Goal: Task Accomplishment & Management: Use online tool/utility

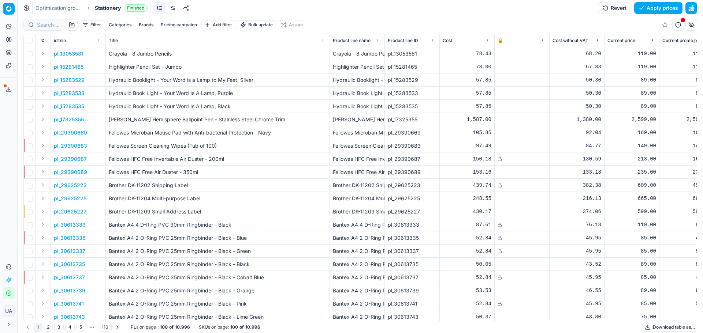
click at [48, 10] on link "Optimization groups" at bounding box center [58, 7] width 47 height 7
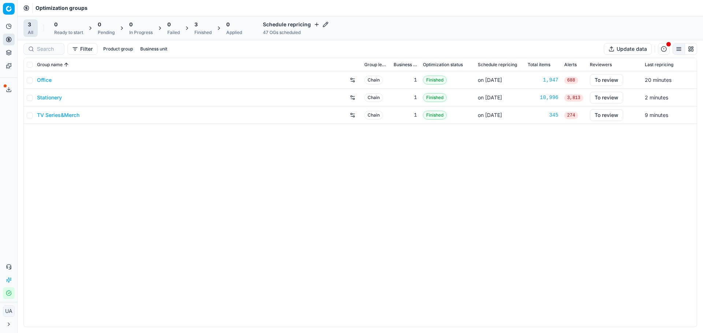
click at [59, 104] on td "Stationery" at bounding box center [197, 98] width 327 height 18
click at [53, 99] on link "Stationery" at bounding box center [49, 97] width 25 height 7
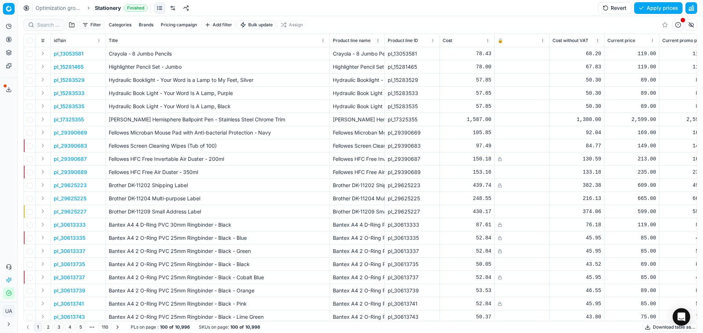
click at [64, 10] on link "Optimization groups" at bounding box center [58, 7] width 47 height 7
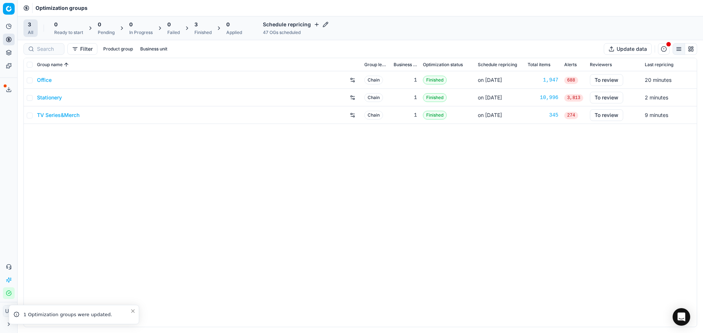
click at [5, 45] on button "Pricing" at bounding box center [9, 40] width 12 height 12
click at [55, 62] on link "Pricing campaigns" at bounding box center [70, 65] width 85 height 10
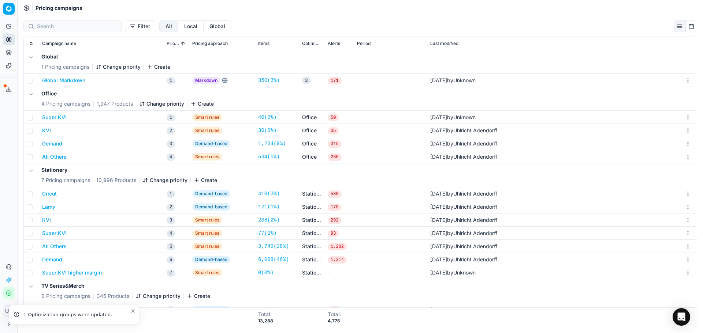
click at [49, 194] on button "Cricut" at bounding box center [49, 193] width 15 height 7
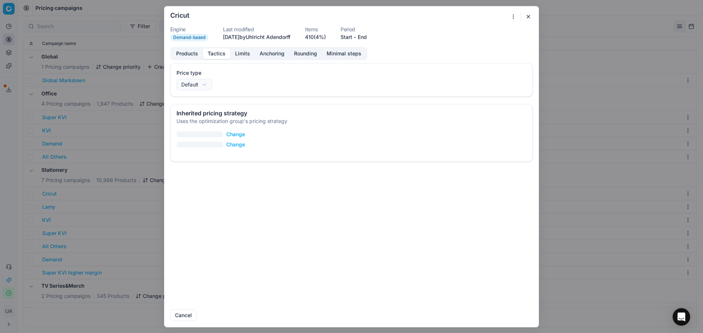
click at [226, 56] on button "Tactics" at bounding box center [216, 53] width 27 height 11
click at [242, 49] on button "Limits" at bounding box center [242, 53] width 25 height 11
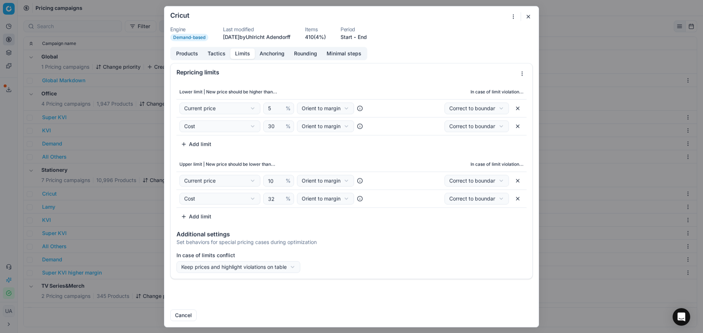
click at [187, 55] on button "Products" at bounding box center [186, 53] width 31 height 11
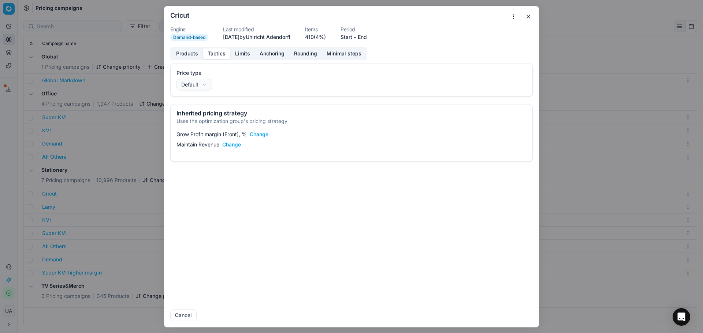
click at [213, 51] on button "Tactics" at bounding box center [216, 53] width 27 height 11
click at [242, 54] on button "Limits" at bounding box center [242, 53] width 25 height 11
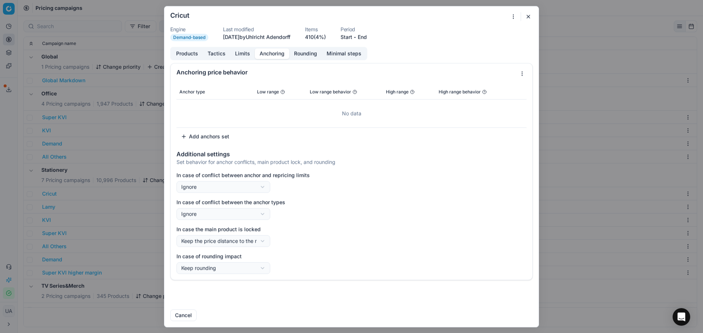
click at [273, 57] on button "Anchoring" at bounding box center [272, 53] width 34 height 11
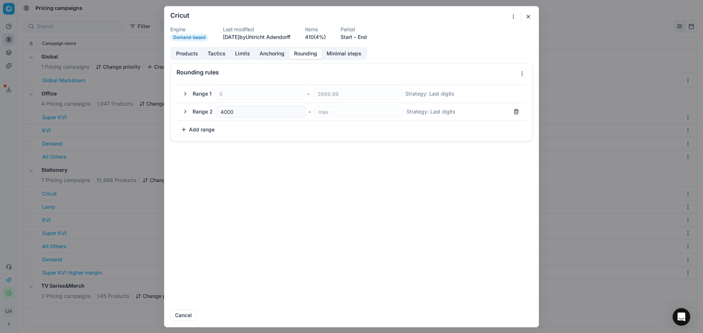
click at [310, 55] on button "Rounding" at bounding box center [305, 53] width 33 height 11
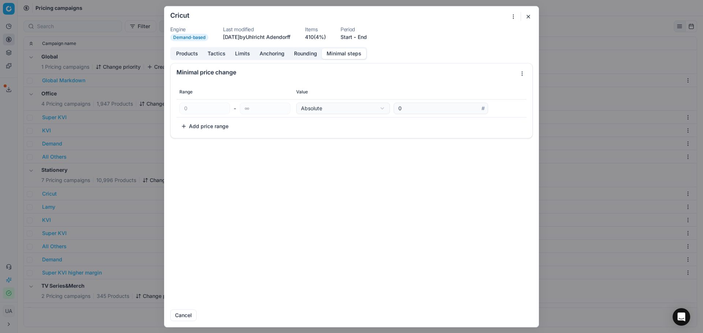
drag, startPoint x: 350, startPoint y: 55, endPoint x: 335, endPoint y: 56, distance: 15.0
click at [349, 56] on button "Minimal steps" at bounding box center [344, 53] width 44 height 11
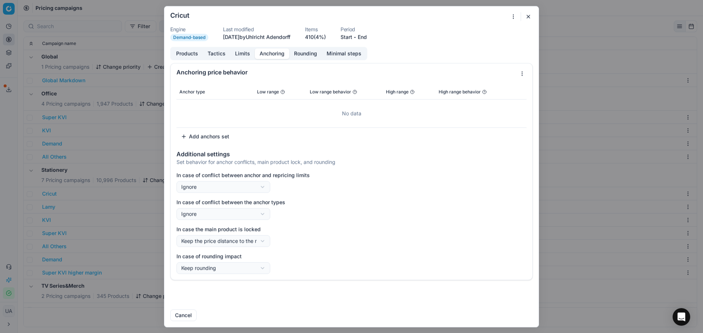
click at [285, 55] on button "Anchoring" at bounding box center [272, 53] width 34 height 11
click at [255, 55] on button "Anchoring" at bounding box center [272, 53] width 34 height 11
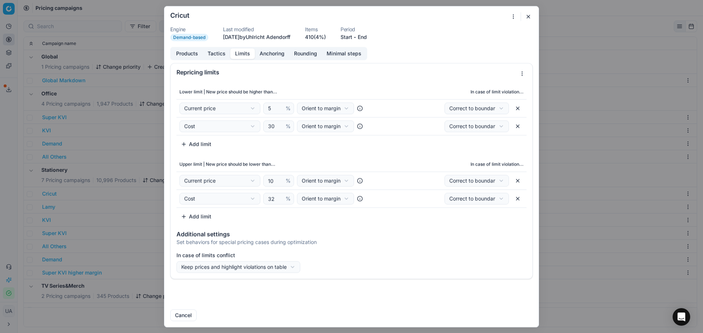
click at [250, 56] on button "Limits" at bounding box center [242, 53] width 25 height 11
click at [275, 46] on form "We are saving PC settings. Please wait, it should take a few minutes Cricut Eng…" at bounding box center [351, 166] width 374 height 321
click at [279, 52] on button "Anchoring" at bounding box center [272, 53] width 34 height 11
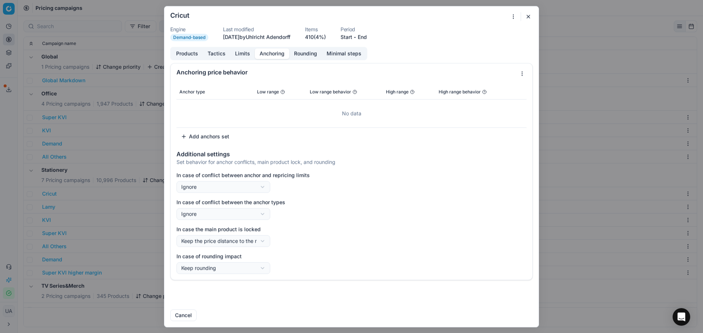
click at [304, 55] on button "Rounding" at bounding box center [305, 53] width 33 height 11
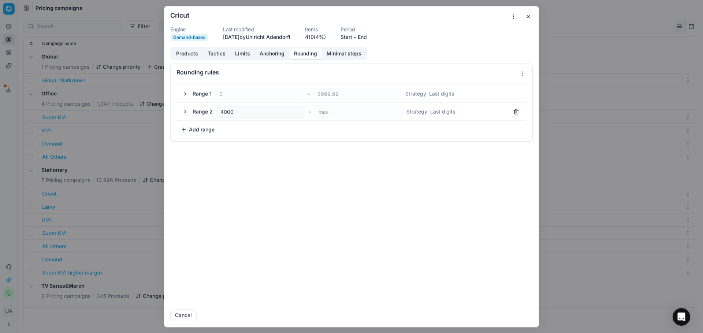
click at [273, 62] on div "Products Tactics Limits Anchoring Rounding Minimal steps Rounding rules Range 1…" at bounding box center [351, 175] width 374 height 257
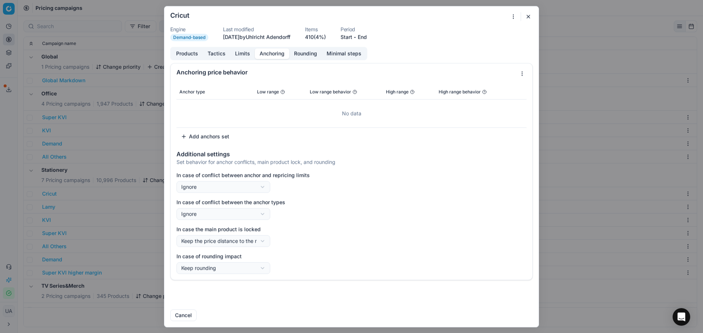
click at [272, 55] on button "Anchoring" at bounding box center [272, 53] width 34 height 11
click at [255, 54] on button "Anchoring" at bounding box center [272, 53] width 34 height 11
click at [237, 51] on button "Limits" at bounding box center [242, 53] width 25 height 11
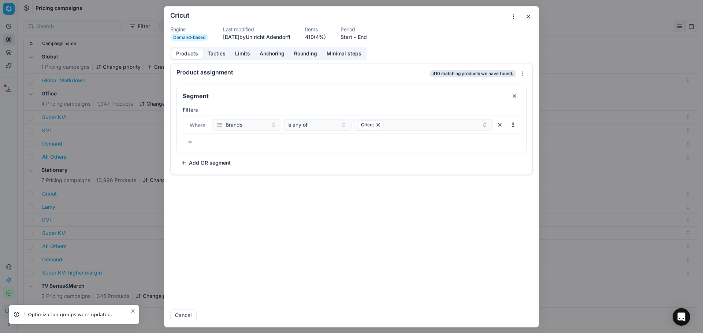
click at [183, 52] on button "Products" at bounding box center [186, 53] width 31 height 11
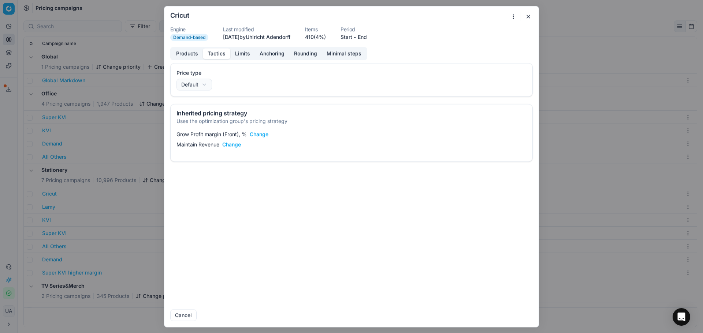
click at [211, 55] on button "Tactics" at bounding box center [216, 53] width 27 height 11
drag, startPoint x: 211, startPoint y: 55, endPoint x: 247, endPoint y: 50, distance: 36.9
click at [247, 50] on button "Limits" at bounding box center [242, 53] width 25 height 11
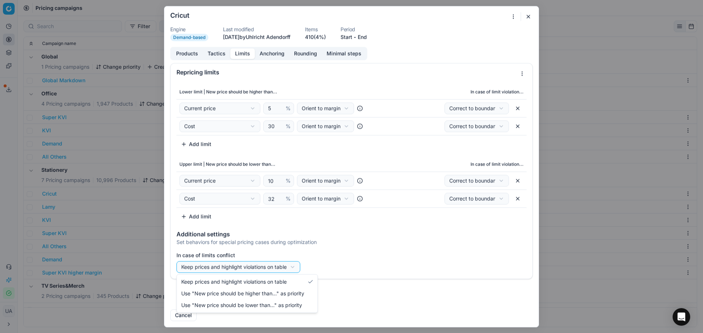
click at [288, 264] on div "We are saving PC settings. Please wait, it should take a few minutes Cricut Eng…" at bounding box center [351, 166] width 703 height 333
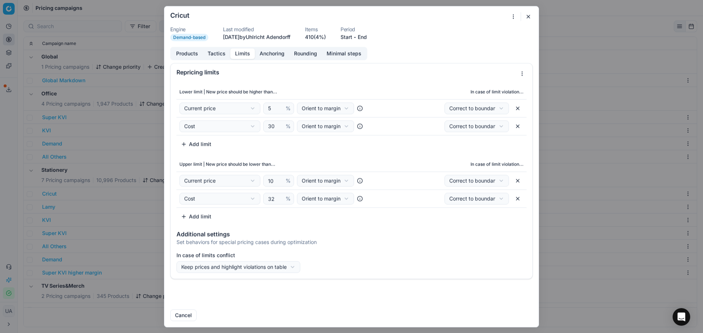
drag, startPoint x: 350, startPoint y: 268, endPoint x: 349, endPoint y: 258, distance: 9.9
click at [348, 266] on div "We are saving PC settings. Please wait, it should take a few minutes Cricut Eng…" at bounding box center [351, 166] width 703 height 333
drag, startPoint x: 265, startPoint y: 44, endPoint x: 281, endPoint y: 63, distance: 24.4
click at [265, 44] on form "We are saving PC settings. Please wait, it should take a few minutes Cricut Eng…" at bounding box center [351, 166] width 374 height 321
click at [281, 65] on div "Repricing limits" at bounding box center [352, 72] width 362 height 18
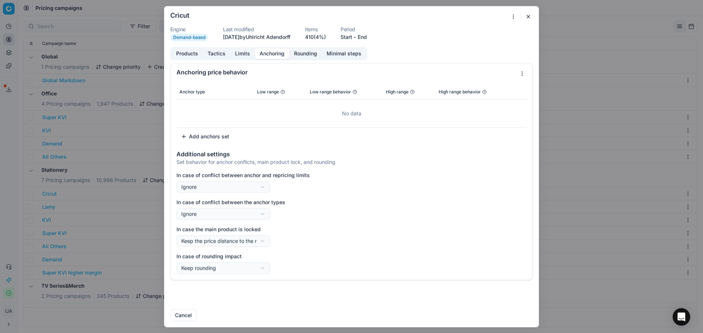
click at [279, 55] on button "Anchoring" at bounding box center [272, 53] width 34 height 11
click at [316, 46] on form "We are saving PC settings. Please wait, it should take a few minutes Cricut Eng…" at bounding box center [351, 166] width 374 height 321
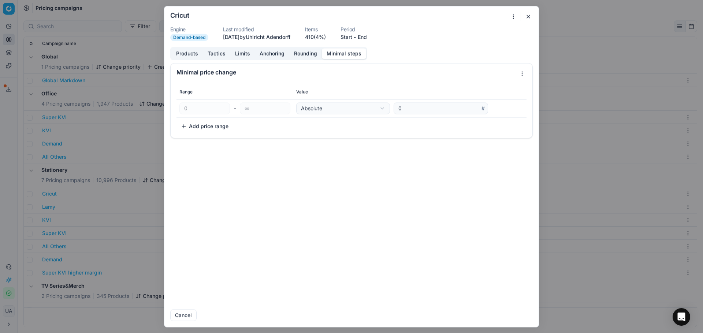
click at [332, 57] on button "Minimal steps" at bounding box center [344, 53] width 44 height 11
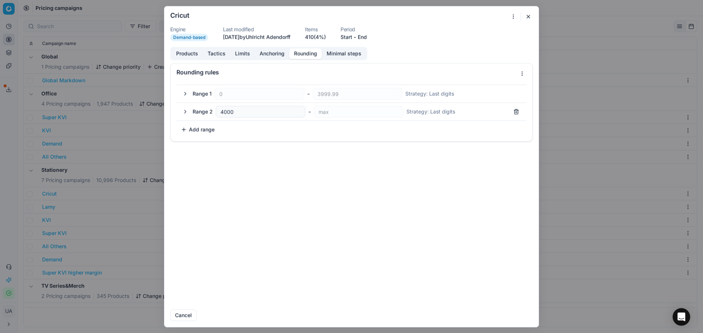
drag, startPoint x: 302, startPoint y: 55, endPoint x: 296, endPoint y: 54, distance: 5.5
click at [298, 55] on button "Rounding" at bounding box center [305, 53] width 33 height 11
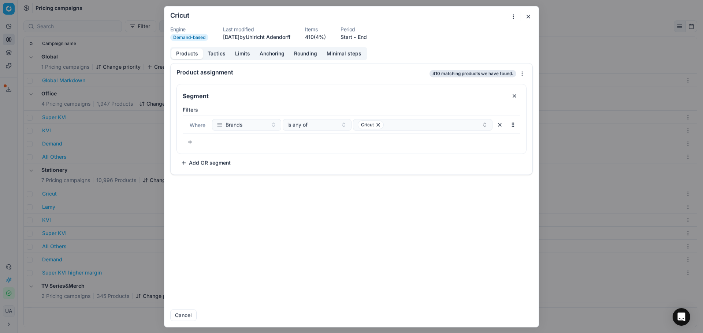
click at [180, 51] on button "Products" at bounding box center [186, 53] width 31 height 11
click at [525, 16] on button "button" at bounding box center [528, 16] width 9 height 9
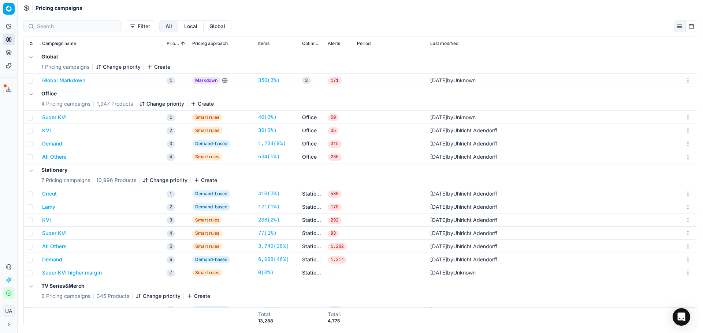
click at [57, 260] on button "Demand" at bounding box center [52, 259] width 20 height 7
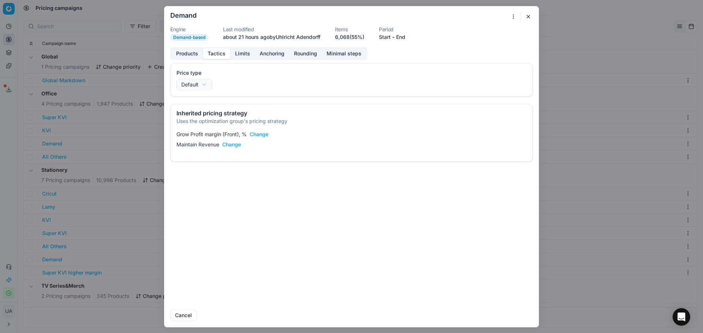
click at [210, 56] on button "Tactics" at bounding box center [216, 53] width 27 height 11
click at [232, 54] on button "Limits" at bounding box center [242, 53] width 25 height 11
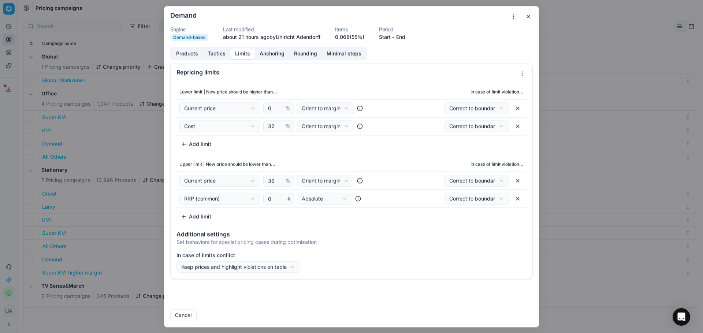
drag, startPoint x: 239, startPoint y: 49, endPoint x: 242, endPoint y: 56, distance: 7.7
click at [242, 56] on button "Limits" at bounding box center [242, 53] width 25 height 11
drag, startPoint x: 275, startPoint y: 109, endPoint x: 246, endPoint y: 102, distance: 30.2
click at [246, 102] on td "Current price Cost Cost without VAT Current price Current promo price RRP (comm…" at bounding box center [278, 108] width 204 height 18
drag, startPoint x: 519, startPoint y: 200, endPoint x: 525, endPoint y: 216, distance: 17.4
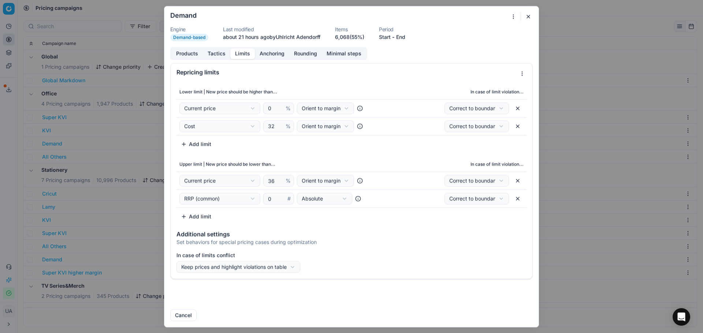
click at [520, 199] on button "button" at bounding box center [518, 199] width 12 height 12
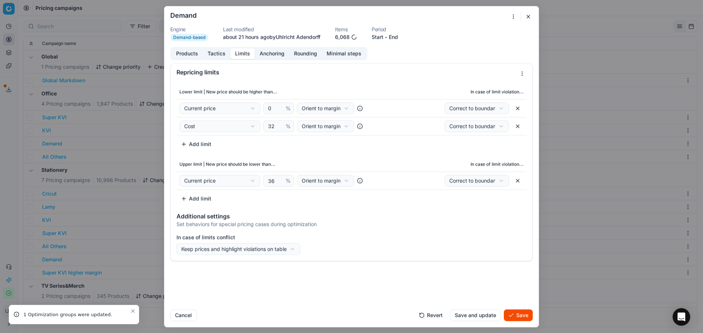
drag, startPoint x: 495, startPoint y: 316, endPoint x: 491, endPoint y: 318, distance: 4.6
click at [496, 316] on button "Save and update" at bounding box center [475, 316] width 51 height 12
click at [395, 293] on form "We are saving PC settings. Please wait, it should take a few minutes Demand Eng…" at bounding box center [351, 166] width 374 height 321
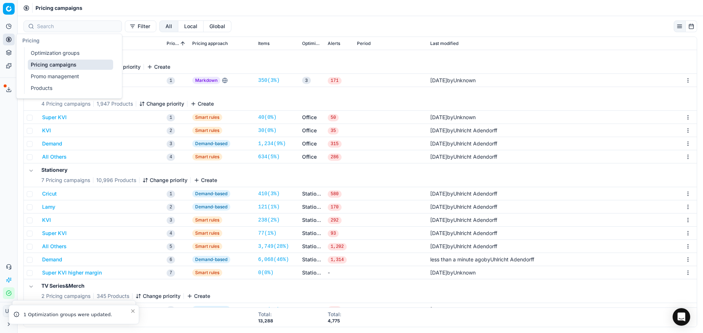
click at [12, 38] on button "Pricing" at bounding box center [9, 40] width 12 height 12
click at [46, 54] on link "Optimization groups" at bounding box center [70, 53] width 85 height 10
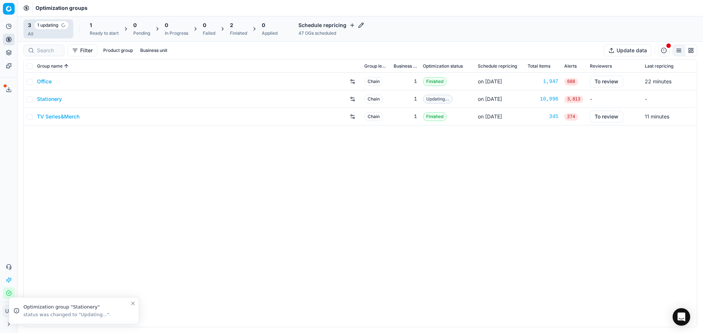
click at [61, 96] on link "Stationery" at bounding box center [49, 99] width 25 height 7
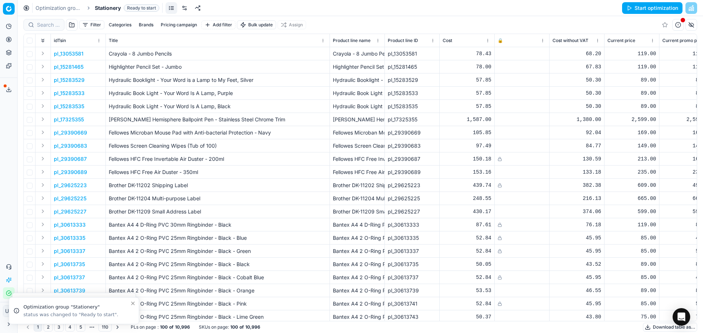
click at [648, 1] on div "Optimization groups Stationery Ready to start Start optimization" at bounding box center [360, 8] width 685 height 16
click at [641, 12] on button "Start optimization" at bounding box center [652, 8] width 60 height 12
